Goal: Information Seeking & Learning: Check status

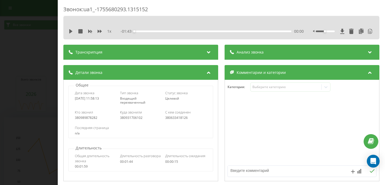
click at [40, 36] on div "Звонок : ua1_-1755680293.1315152 1 x - 01:43 00:00 00:00 Транскрипция 00:00 Ком…" at bounding box center [192, 92] width 385 height 185
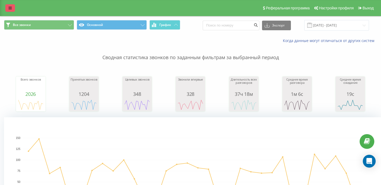
click at [9, 7] on icon at bounding box center [10, 8] width 3 height 4
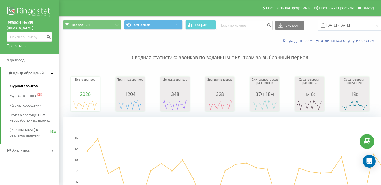
click at [27, 83] on span "Журнал звонков" at bounding box center [24, 85] width 28 height 5
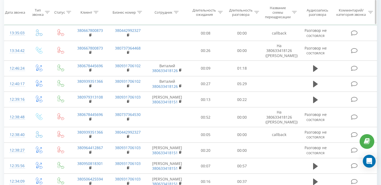
scroll to position [241, 0]
